Goal: Obtain resource: Obtain resource

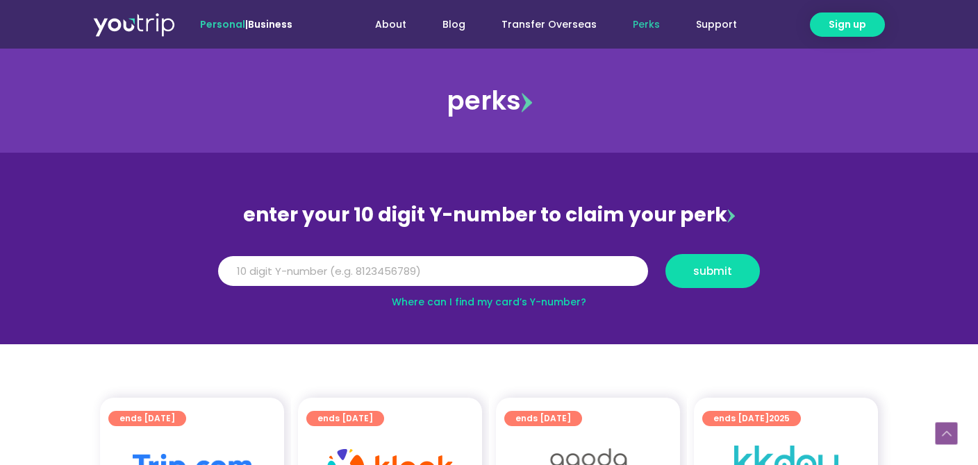
scroll to position [293, 0]
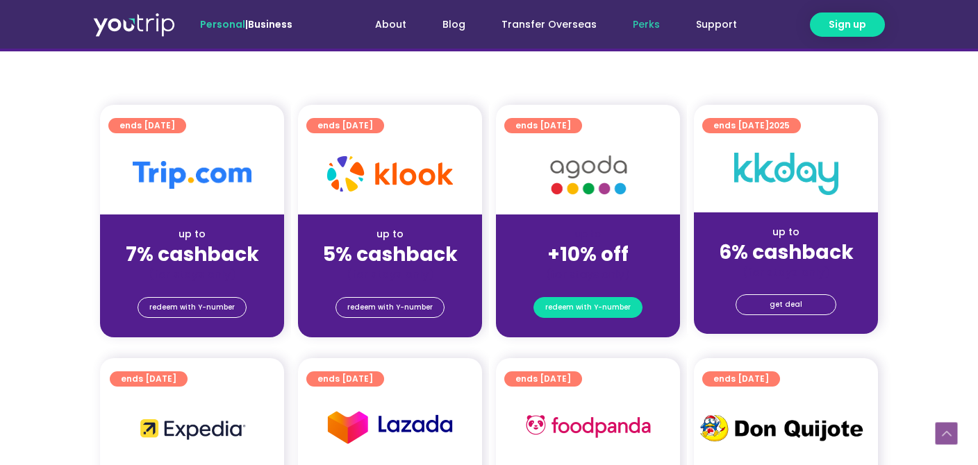
click at [596, 306] on span "redeem with Y-number" at bounding box center [587, 307] width 85 height 19
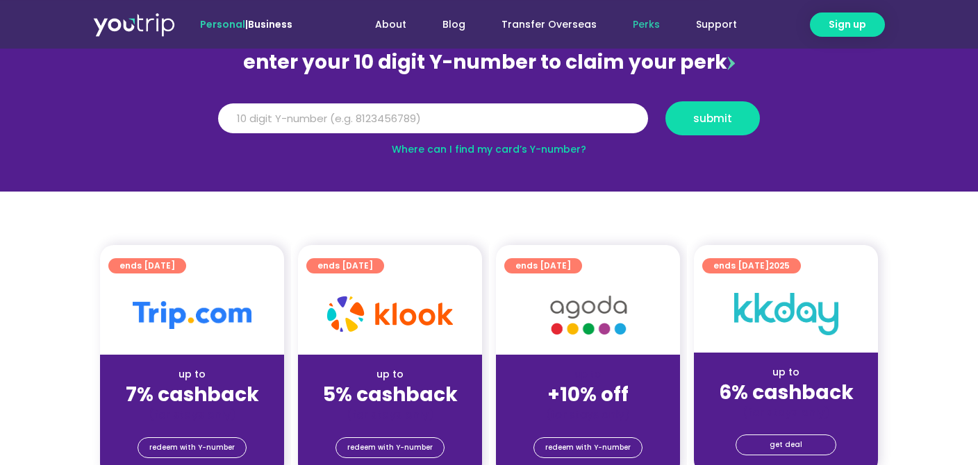
scroll to position [153, 0]
click at [526, 123] on input "Y Number" at bounding box center [433, 118] width 430 height 31
type input "8166004384"
click at [727, 128] on button "submit" at bounding box center [712, 118] width 94 height 34
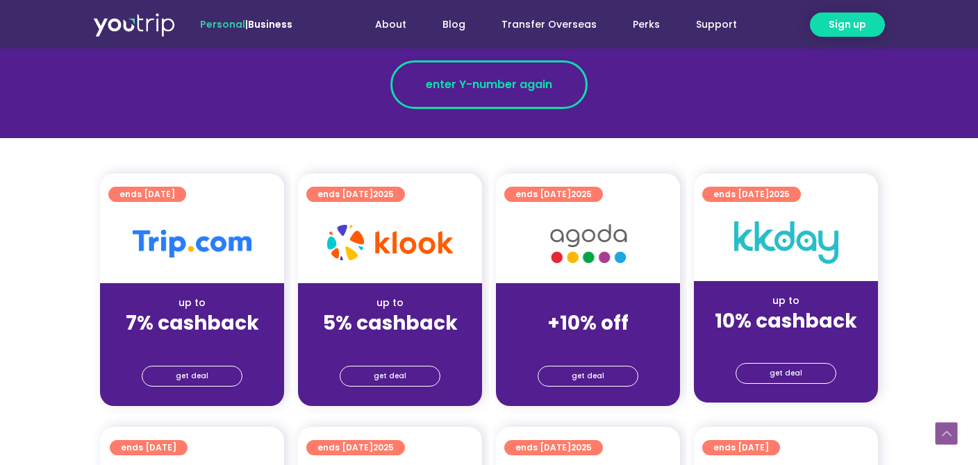
scroll to position [293, 0]
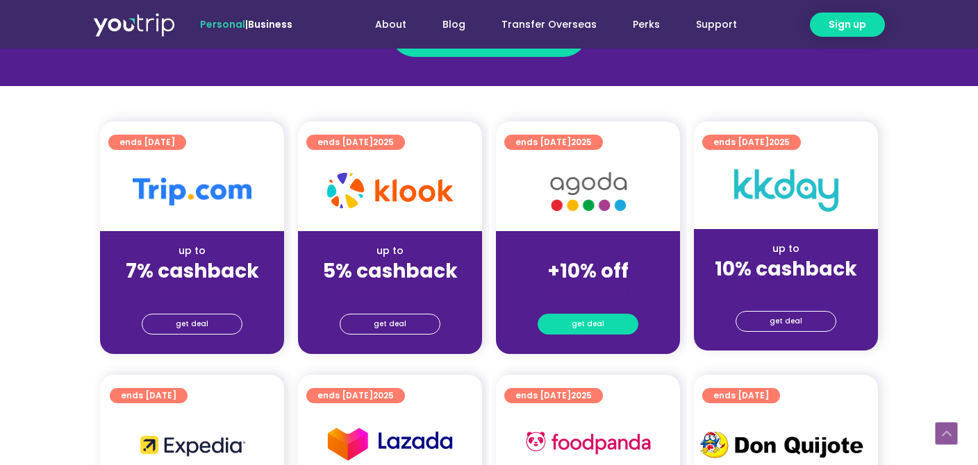
click at [585, 319] on span "get deal" at bounding box center [587, 324] width 33 height 19
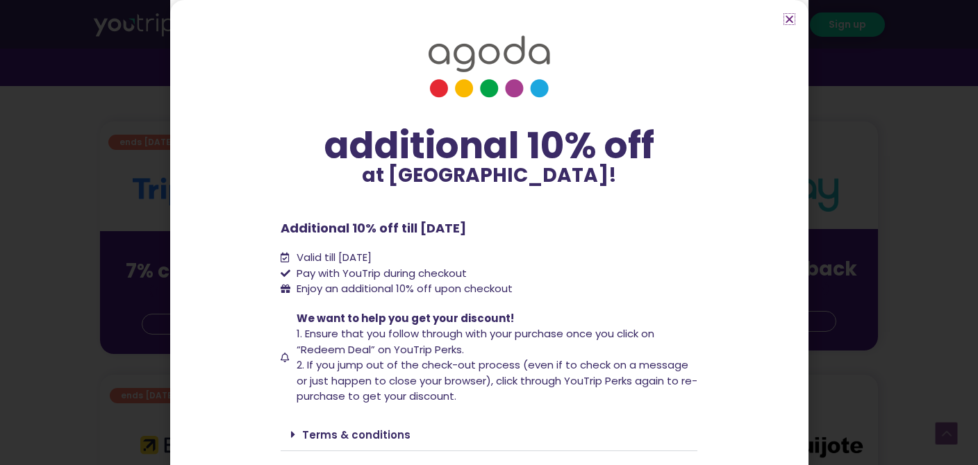
scroll to position [44, 0]
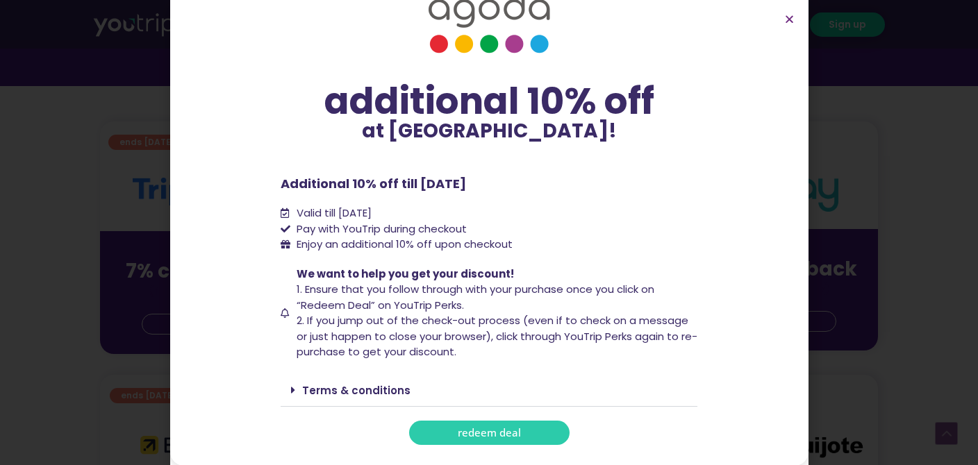
click at [495, 438] on span "redeem deal" at bounding box center [489, 433] width 63 height 10
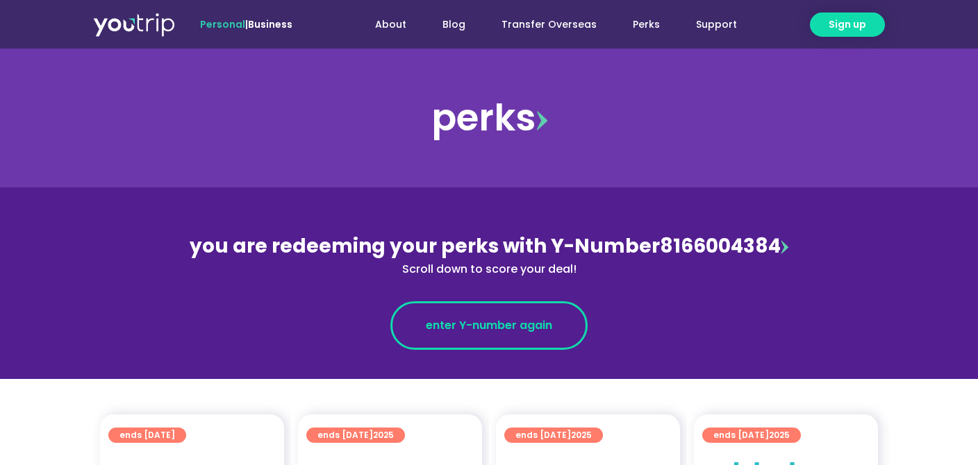
click at [455, 335] on link "enter Y-number again" at bounding box center [488, 325] width 197 height 49
